Goal: Complete application form: Complete application form

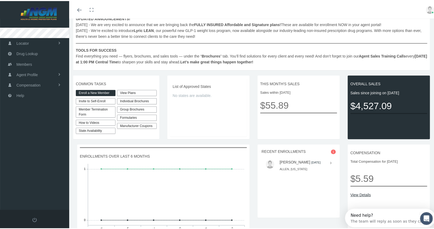
click at [92, 92] on link "Enroll a New Member" at bounding box center [96, 92] width 40 height 6
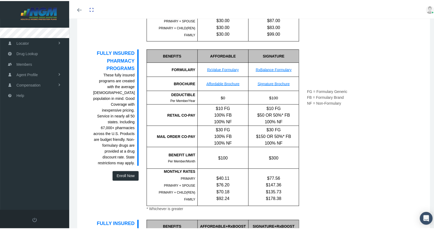
scroll to position [373, 0]
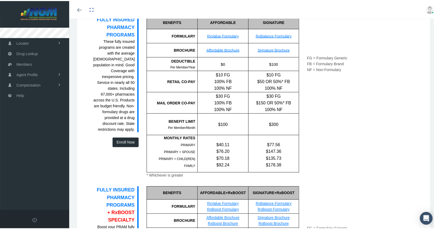
click at [129, 137] on button "Enroll Now" at bounding box center [126, 142] width 26 height 10
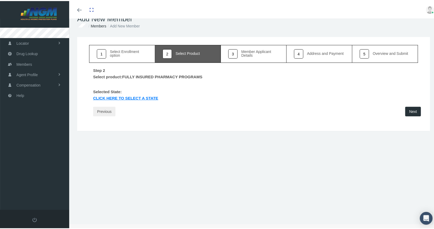
scroll to position [0, 0]
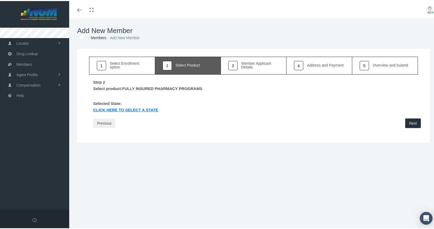
click at [129, 107] on link "Click Here to select a state" at bounding box center [125, 109] width 73 height 6
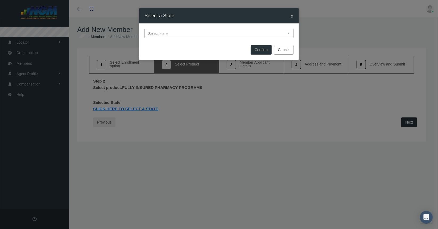
click at [185, 33] on select "Select state Alabama Alaska Arizona Arkansas California Colorado Connecticut De…" at bounding box center [219, 33] width 149 height 9
select select "TX"
click at [145, 29] on select "Select state Alabama Alaska Arizona Arkansas California Colorado Connecticut De…" at bounding box center [219, 33] width 149 height 9
click at [262, 50] on button "Confirm" at bounding box center [261, 50] width 21 height 10
